Goal: Task Accomplishment & Management: Complete application form

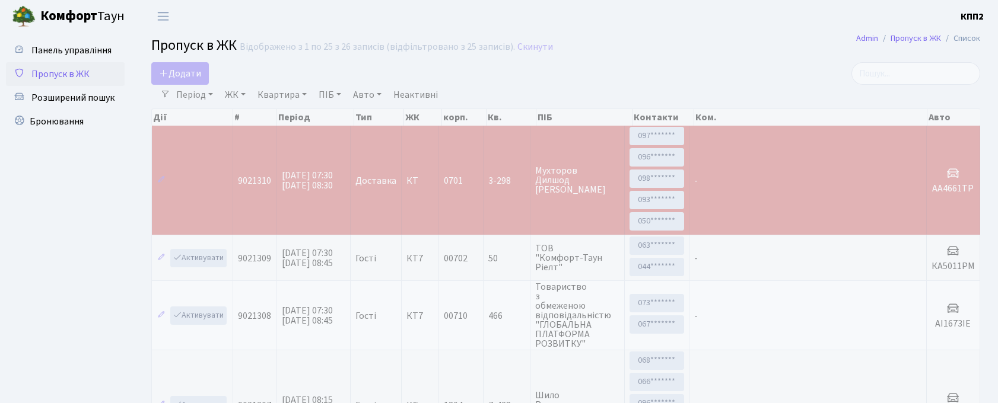
select select "25"
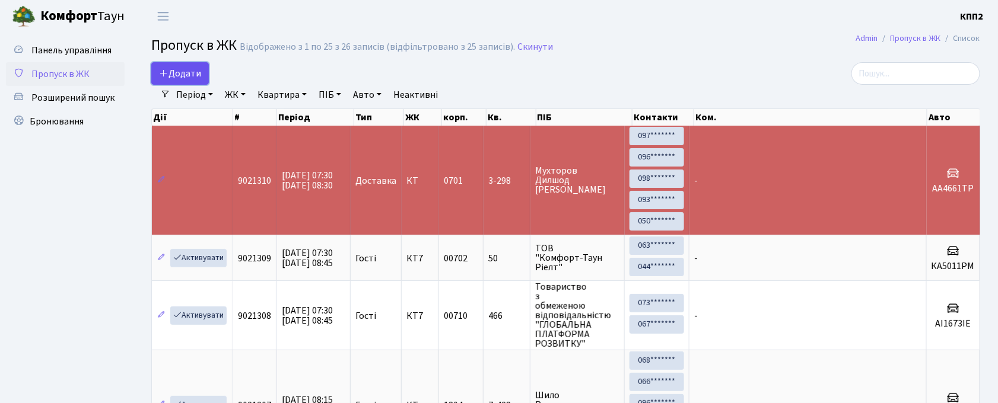
click at [184, 71] on span "Додати" at bounding box center [180, 73] width 42 height 13
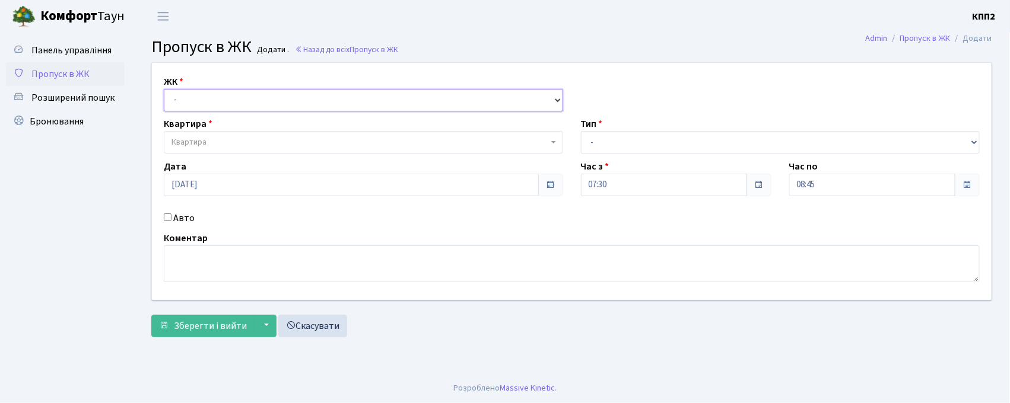
click at [191, 97] on select "- КТ, вул. Регенераторна, 4 КТ2, просп. [STREET_ADDRESS] [STREET_ADDRESS] [PERS…" at bounding box center [363, 100] width 399 height 23
select select "271"
click at [164, 89] on select "- КТ, вул. Регенераторна, 4 КТ2, просп. [STREET_ADDRESS] [STREET_ADDRESS] [PERS…" at bounding box center [363, 100] width 399 height 23
select select
click at [212, 132] on span "Квартира" at bounding box center [363, 142] width 399 height 23
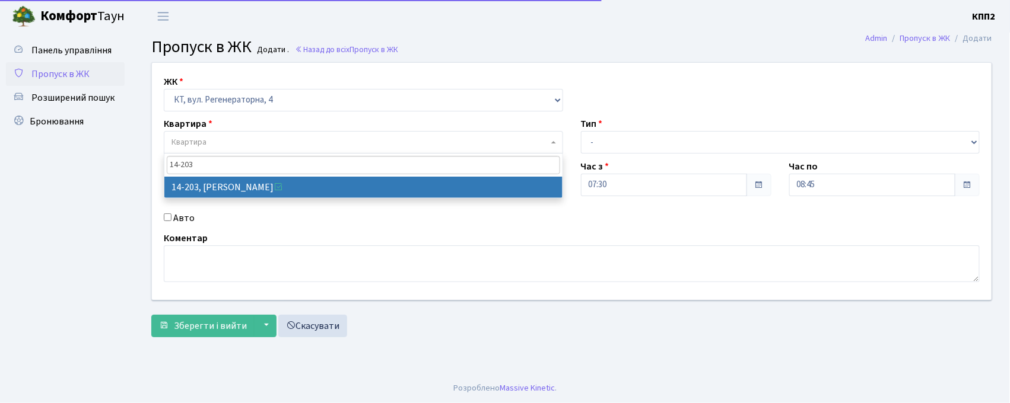
type input "14-203"
select select "7580"
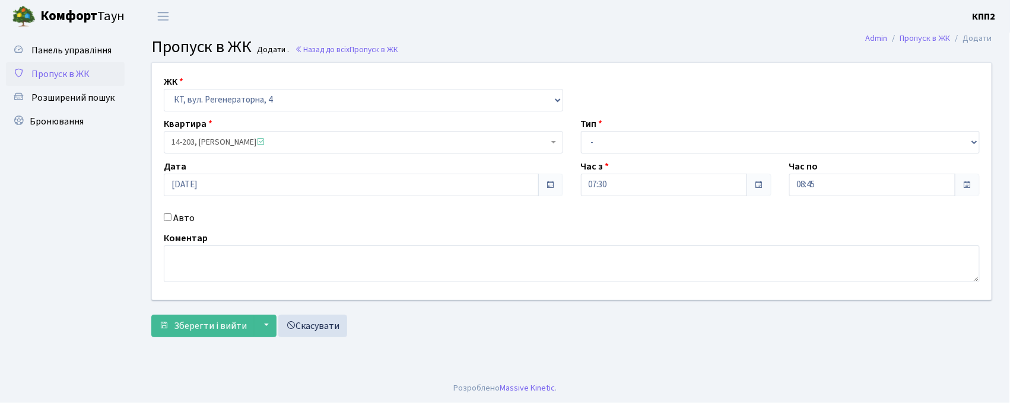
click at [189, 217] on label "Авто" at bounding box center [183, 218] width 21 height 14
click at [171, 217] on input "Авто" at bounding box center [168, 218] width 8 height 8
checkbox input "true"
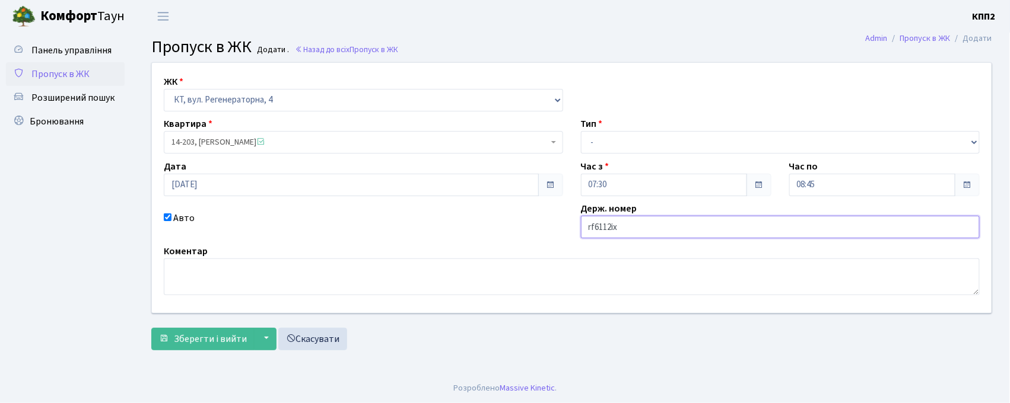
click at [593, 224] on input "rf6112іх" at bounding box center [780, 227] width 399 height 23
type input "ка6112іх"
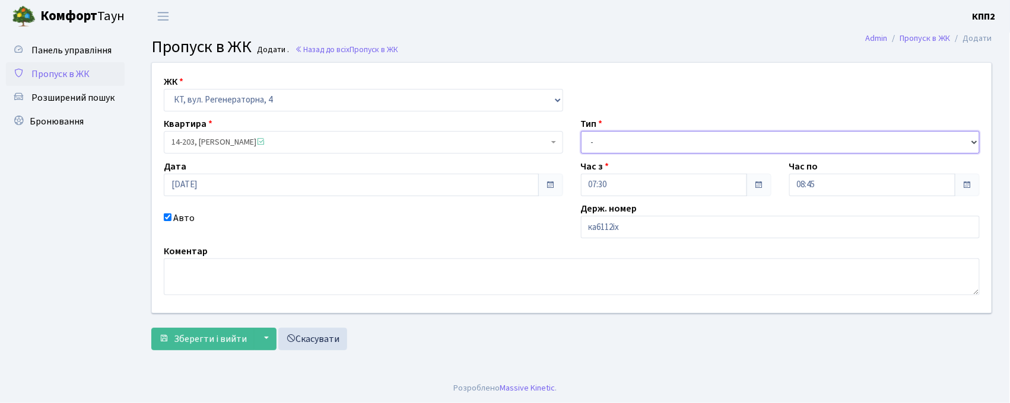
drag, startPoint x: 634, startPoint y: 138, endPoint x: 641, endPoint y: 153, distance: 16.7
click at [634, 138] on select "- Доставка Таксі Гості Сервіс" at bounding box center [780, 142] width 399 height 23
select select "2"
click at [581, 131] on select "- Доставка Таксі Гості Сервіс" at bounding box center [780, 142] width 399 height 23
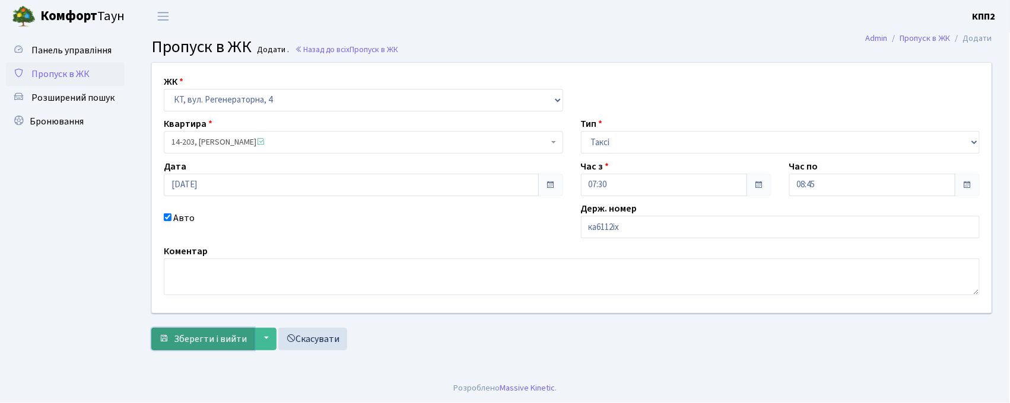
click at [191, 338] on span "Зберегти і вийти" at bounding box center [210, 339] width 73 height 13
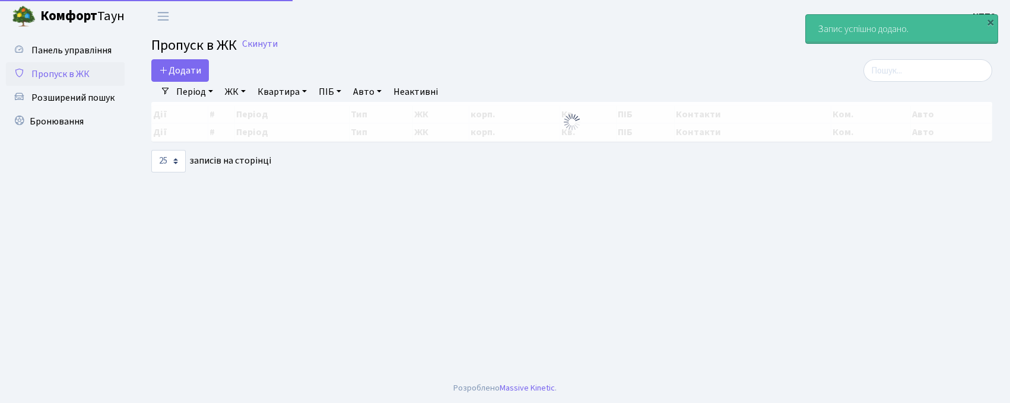
select select "25"
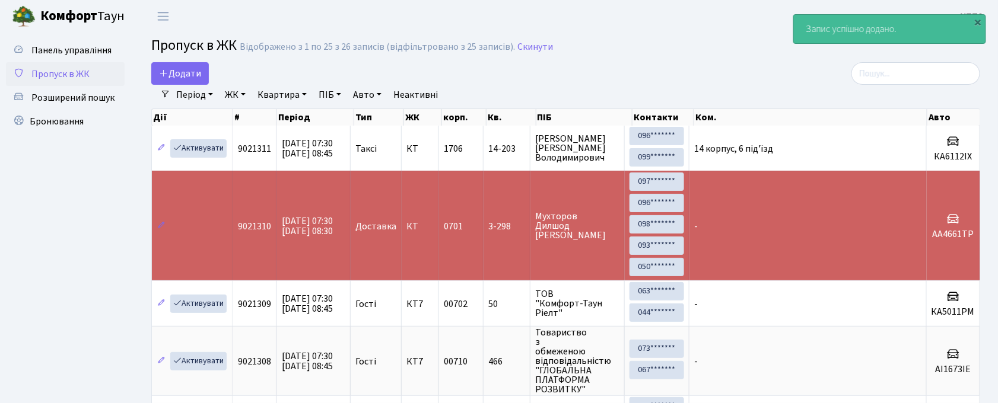
drag, startPoint x: 948, startPoint y: 61, endPoint x: 946, endPoint y: 84, distance: 23.3
click at [947, 83] on input "search" at bounding box center [915, 73] width 129 height 23
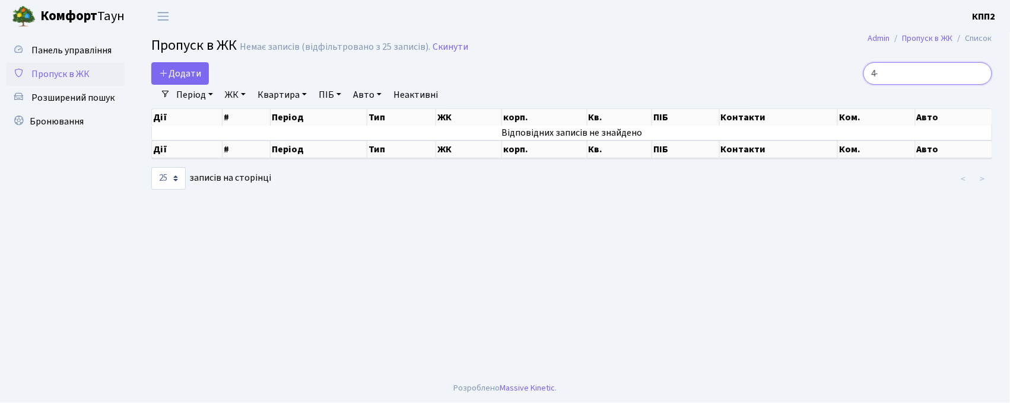
type input "4"
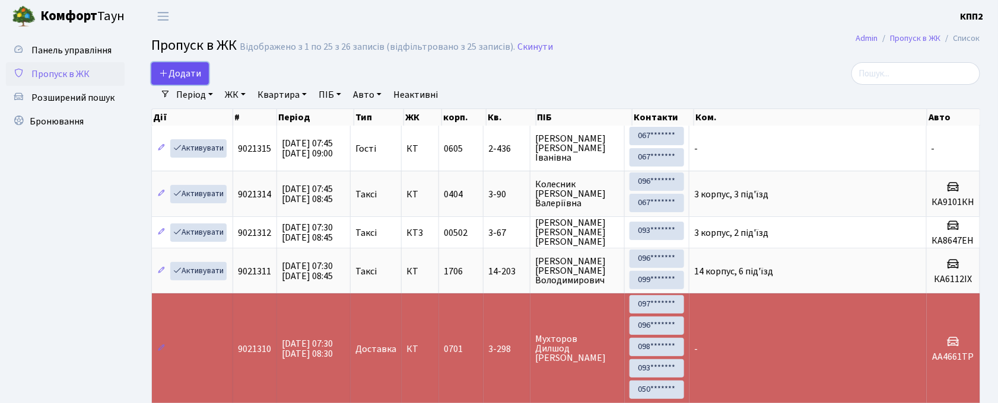
click at [167, 72] on icon at bounding box center [163, 72] width 9 height 9
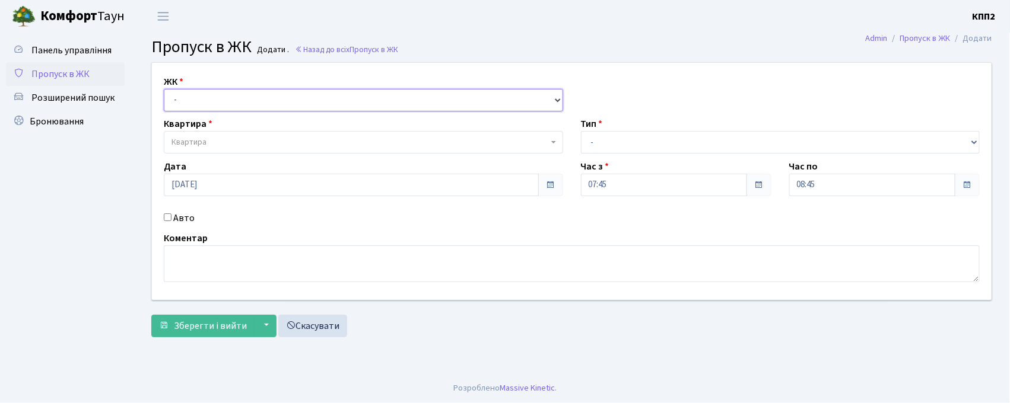
drag, startPoint x: 323, startPoint y: 98, endPoint x: 331, endPoint y: 105, distance: 10.6
click at [323, 98] on select "- КТ, вул. Регенераторна, 4 КТ2, просп. Соборності, 17 КТ3, вул. Березнева, 16 …" at bounding box center [363, 100] width 399 height 23
select select "271"
click at [164, 89] on select "- КТ, вул. Регенераторна, 4 КТ2, просп. Соборності, 17 КТ3, вул. Березнева, 16 …" at bounding box center [363, 100] width 399 height 23
select select
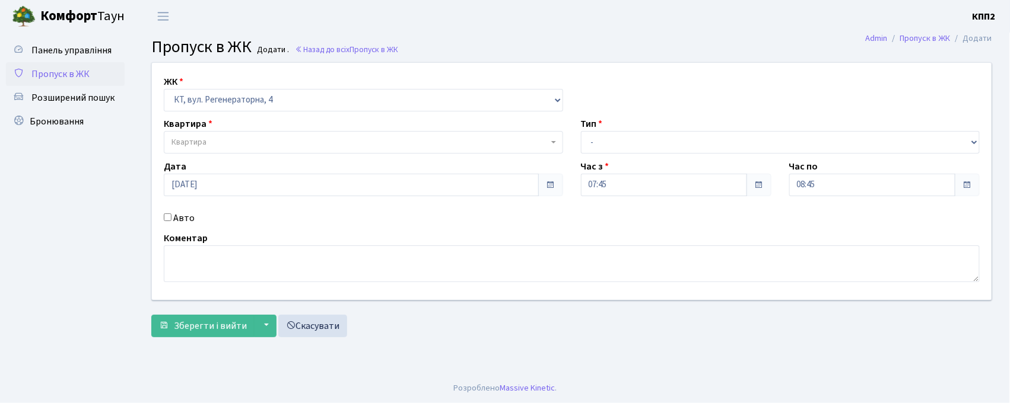
click at [341, 141] on span "Квартира" at bounding box center [359, 142] width 377 height 12
click at [179, 217] on label "Авто" at bounding box center [183, 218] width 21 height 14
click at [171, 217] on input "Авто" at bounding box center [168, 218] width 8 height 8
checkbox input "true"
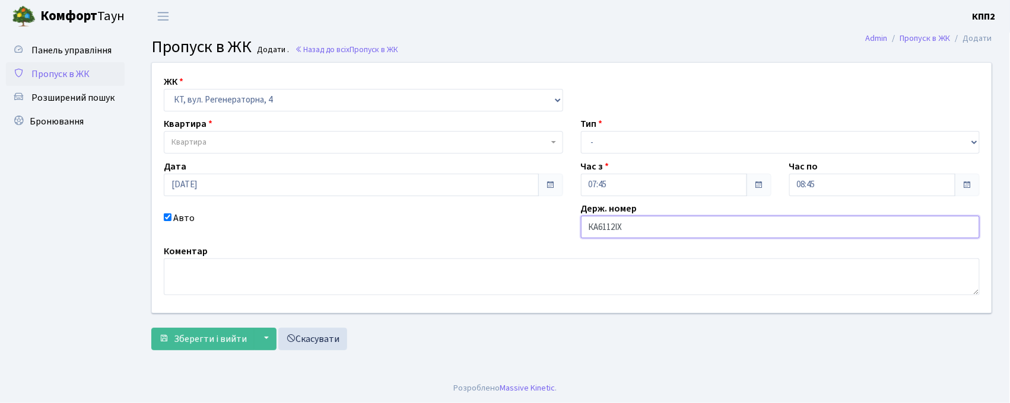
type input "КА6112ІХ"
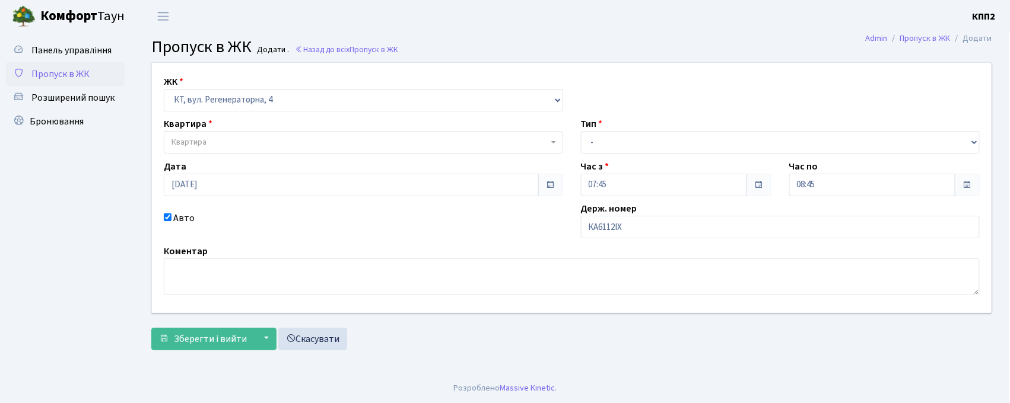
click at [245, 144] on span "Квартира" at bounding box center [359, 142] width 377 height 12
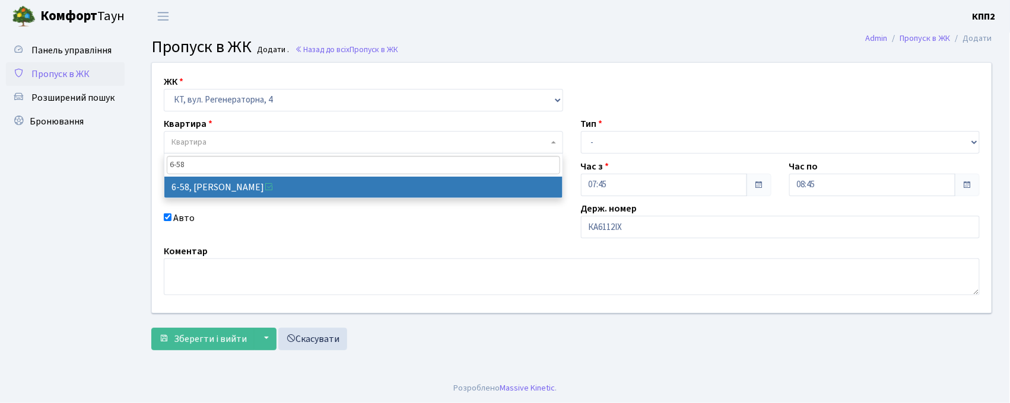
type input "6-58"
select select "5283"
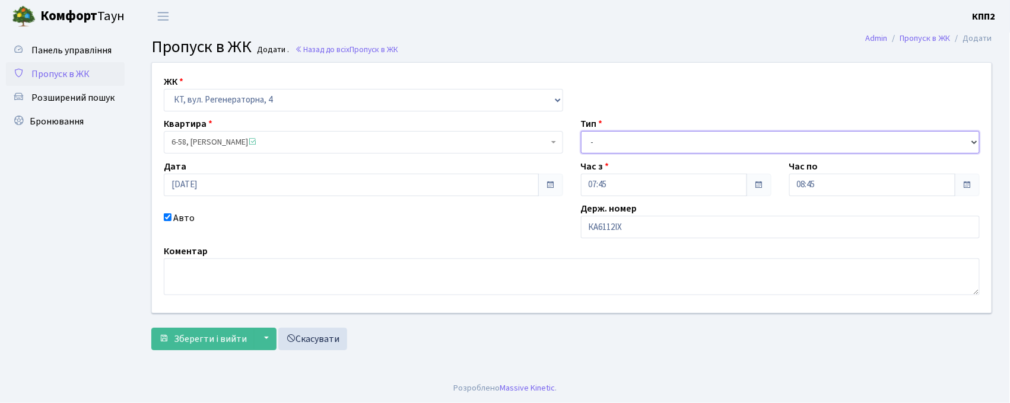
click at [599, 146] on select "- Доставка Таксі Гості Сервіс" at bounding box center [780, 142] width 399 height 23
select select "3"
click at [581, 131] on select "- Доставка Таксі Гості Сервіс" at bounding box center [780, 142] width 399 height 23
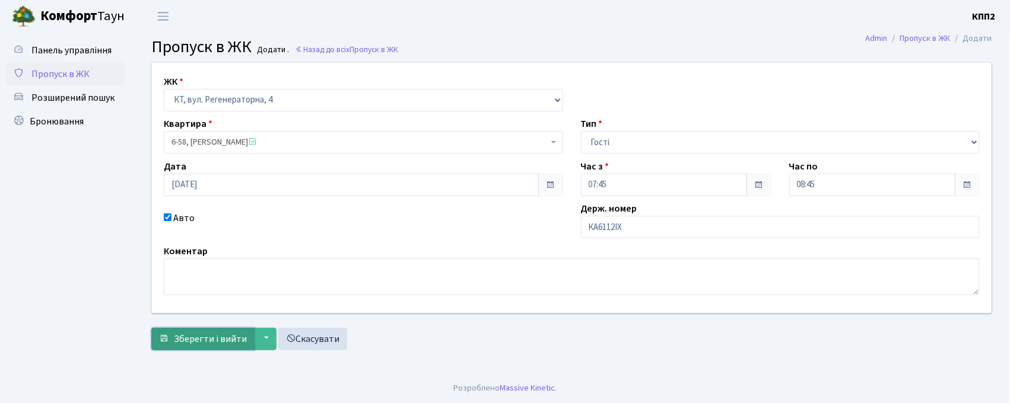
click at [192, 331] on button "Зберегти і вийти" at bounding box center [202, 339] width 103 height 23
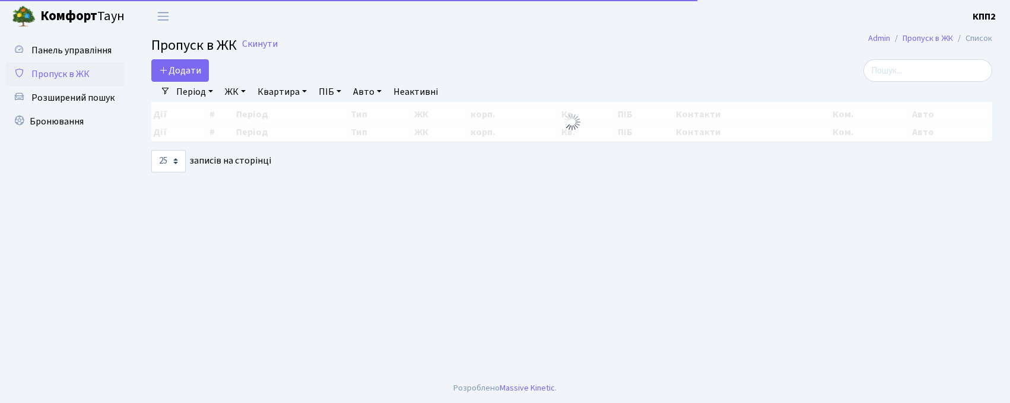
select select "25"
click at [900, 76] on input "search" at bounding box center [927, 70] width 129 height 23
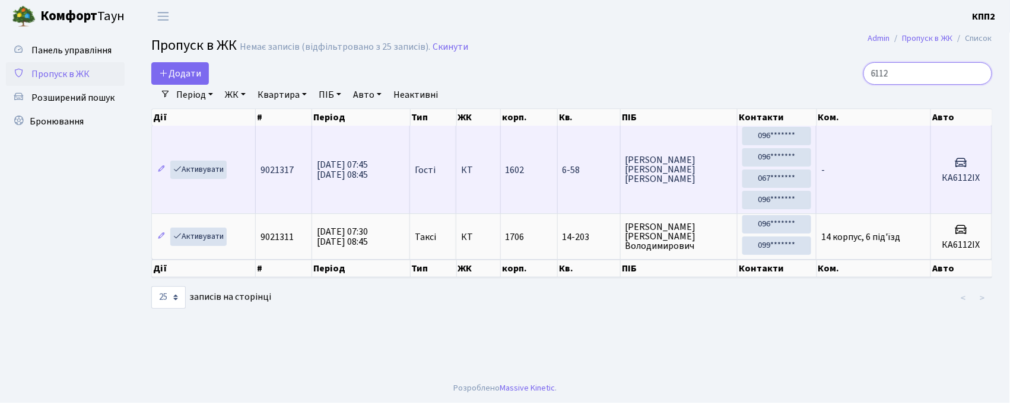
type input "6112"
click at [895, 163] on td "-" at bounding box center [873, 170] width 114 height 88
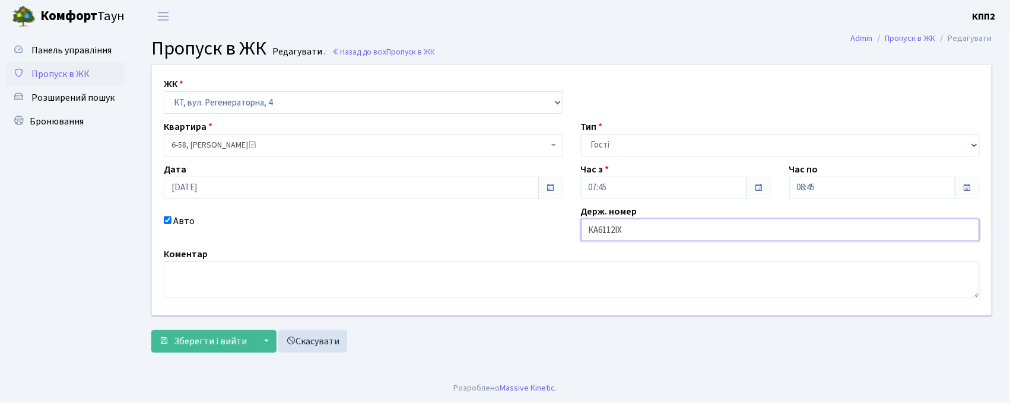
click at [613, 234] on input "КА6112ІХ" at bounding box center [780, 230] width 399 height 23
click at [615, 230] on input "КА6112ІХ" at bounding box center [780, 230] width 399 height 23
type input "КА6121ІХ"
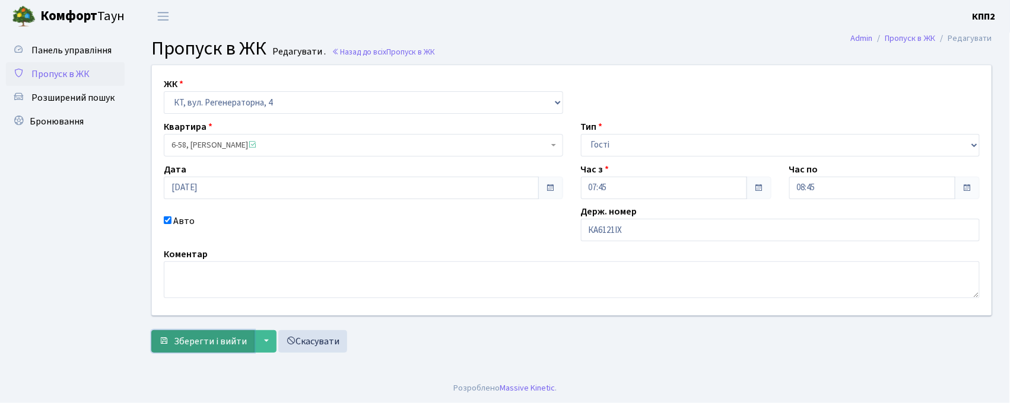
click at [177, 348] on span "Зберегти і вийти" at bounding box center [210, 341] width 73 height 13
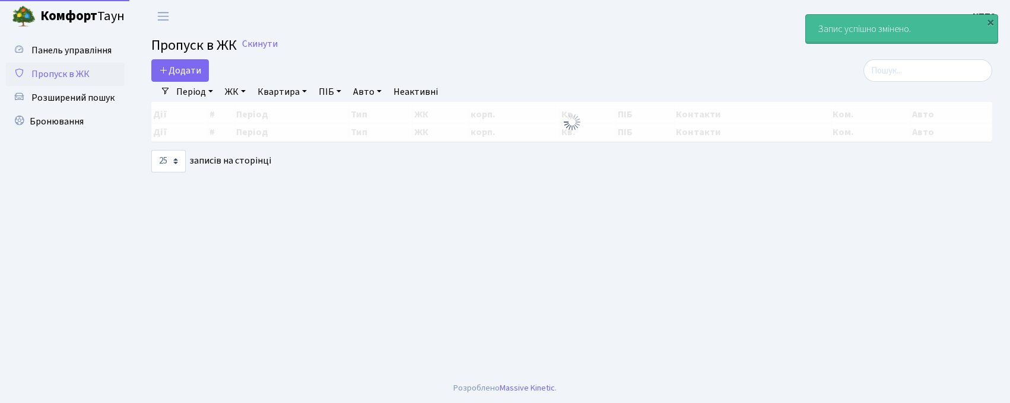
select select "25"
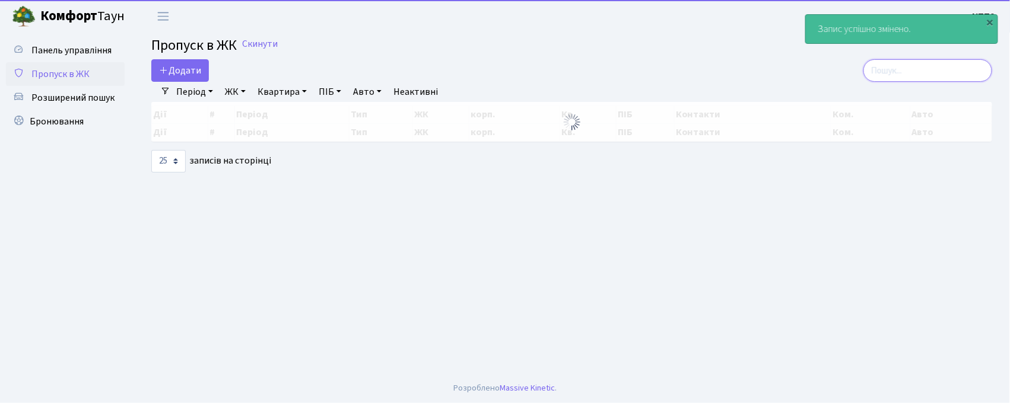
click at [909, 69] on input "search" at bounding box center [927, 70] width 129 height 23
